Goal: Information Seeking & Learning: Learn about a topic

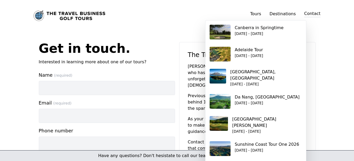
click at [262, 11] on link "Tours" at bounding box center [256, 13] width 11 height 5
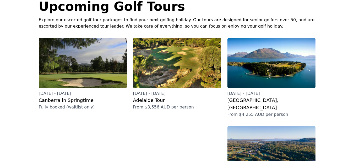
scroll to position [52, 0]
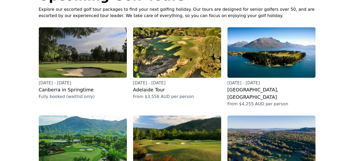
click at [156, 90] on h3 "Adelaide Tour" at bounding box center [177, 89] width 88 height 7
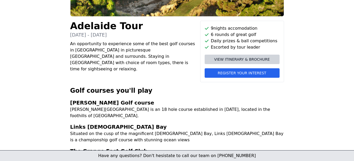
scroll to position [136, 0]
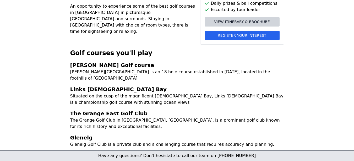
click at [258, 22] on span "View itinerary & brochure" at bounding box center [242, 21] width 56 height 5
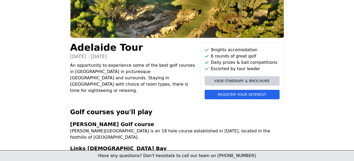
scroll to position [73, 0]
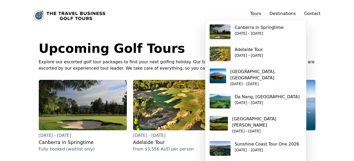
click at [260, 11] on link "Tours" at bounding box center [256, 14] width 11 height 6
click at [275, 119] on p "[GEOGRAPHIC_DATA][PERSON_NAME]" at bounding box center [267, 122] width 70 height 13
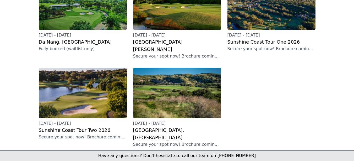
scroll to position [189, 0]
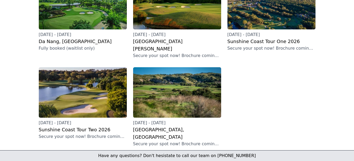
click at [148, 126] on h3 "[GEOGRAPHIC_DATA], [GEOGRAPHIC_DATA]" at bounding box center [177, 133] width 88 height 15
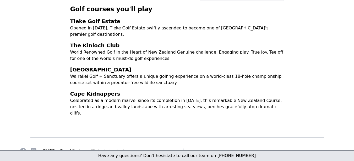
scroll to position [168, 0]
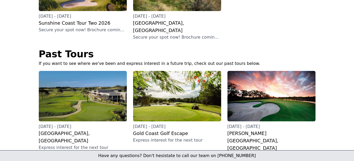
scroll to position [315, 0]
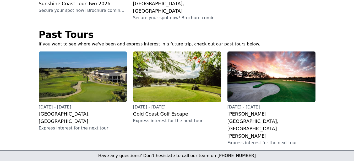
click at [171, 110] on h3 "Gold Coast Golf Escape" at bounding box center [177, 113] width 88 height 7
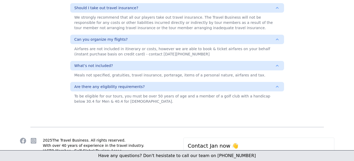
scroll to position [424, 0]
